Goal: Information Seeking & Learning: Understand process/instructions

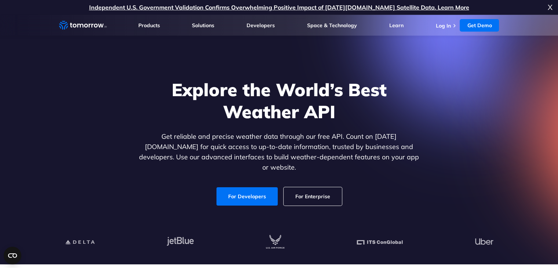
scroll to position [22, 0]
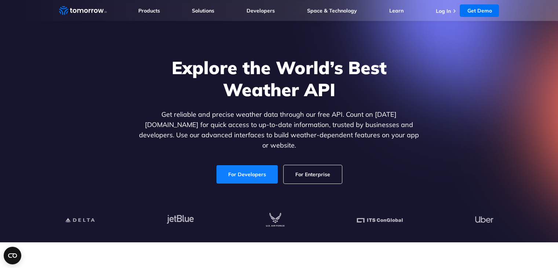
click at [239, 165] on link "For Developers" at bounding box center [247, 174] width 61 height 18
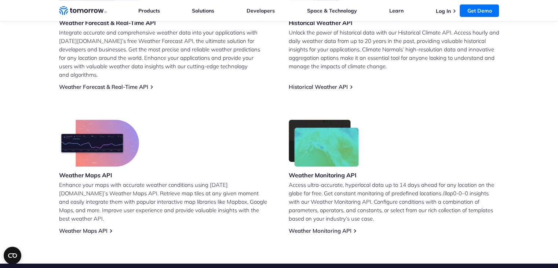
scroll to position [487, 0]
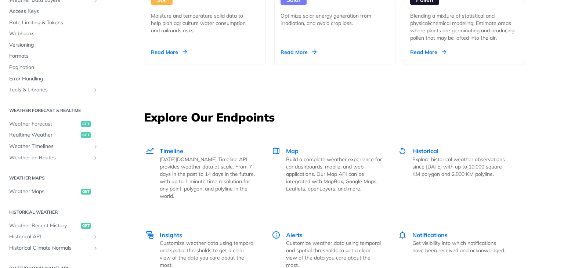
scroll to position [60, 0]
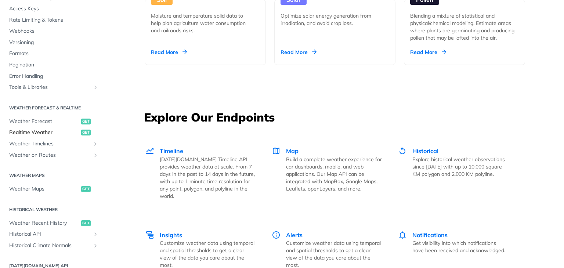
click at [29, 129] on span "Realtime Weather" at bounding box center [44, 132] width 70 height 7
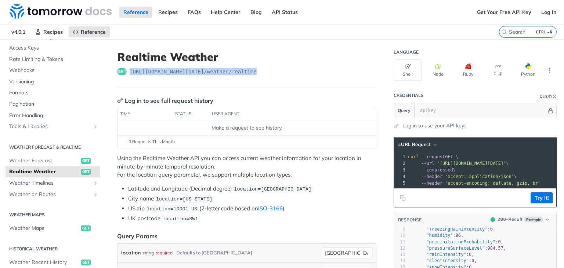
drag, startPoint x: 251, startPoint y: 73, endPoint x: 128, endPoint y: 71, distance: 123.0
click at [128, 71] on div "get https://api.tomorrow.io/v4 /weather/realtime" at bounding box center [246, 71] width 259 height 7
copy span "https://api.tomorrow.io/v4 /weather/realtime"
click at [426, 70] on button "Node" at bounding box center [438, 69] width 28 height 21
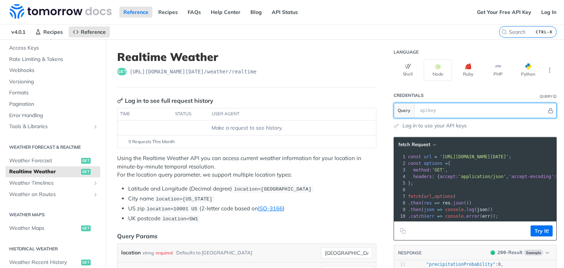
click at [424, 110] on input "text" at bounding box center [481, 110] width 130 height 15
click at [404, 125] on link "Log in to use your API keys" at bounding box center [434, 126] width 64 height 8
